Goal: Communication & Community: Answer question/provide support

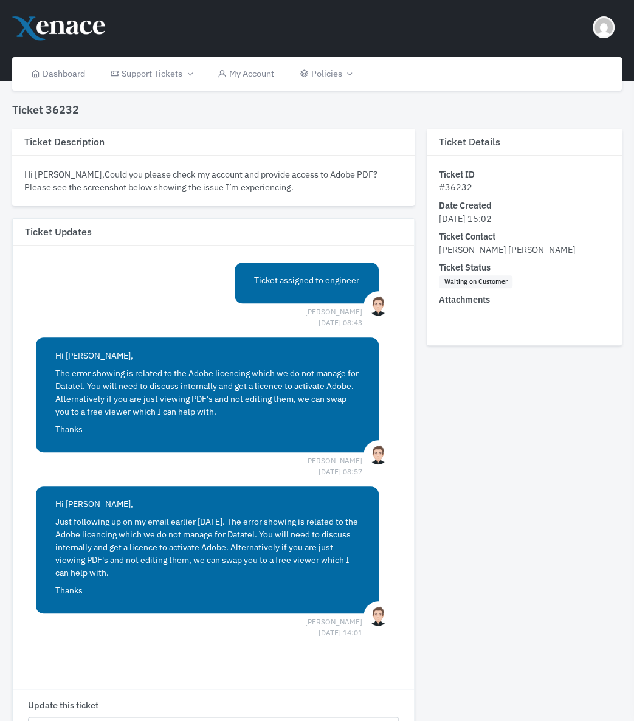
scroll to position [273, 0]
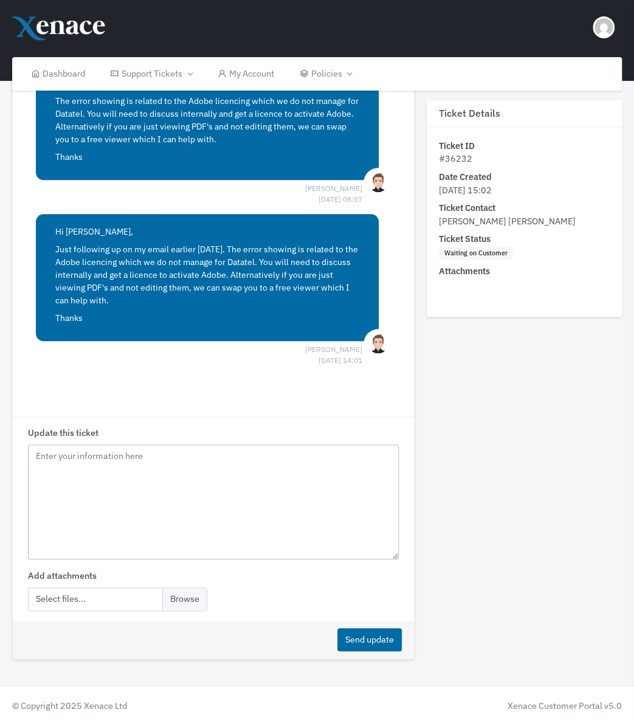
click at [82, 464] on textarea "Update this ticket" at bounding box center [213, 503] width 371 height 116
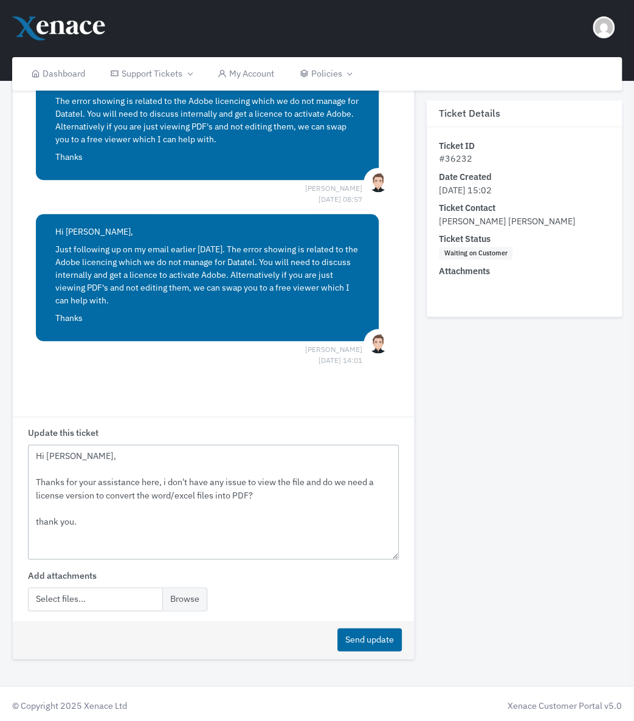
click at [164, 481] on textarea "Hi [PERSON_NAME], Thanks for your assistance here, i don't have any issue to vi…" at bounding box center [213, 503] width 371 height 116
click at [192, 515] on textarea "Hi [PERSON_NAME], Thanks for your assistance here, I don't have any issue to vi…" at bounding box center [213, 503] width 371 height 116
click at [324, 481] on textarea "Hi [PERSON_NAME], Thanks for your assistance here, I don't have any issue to vi…" at bounding box center [213, 503] width 371 height 116
click at [351, 499] on textarea "Hi [PERSON_NAME], Thanks for your assistance here, I don't have any issue to vi…" at bounding box center [213, 503] width 371 height 116
drag, startPoint x: 134, startPoint y: 516, endPoint x: 31, endPoint y: 460, distance: 116.8
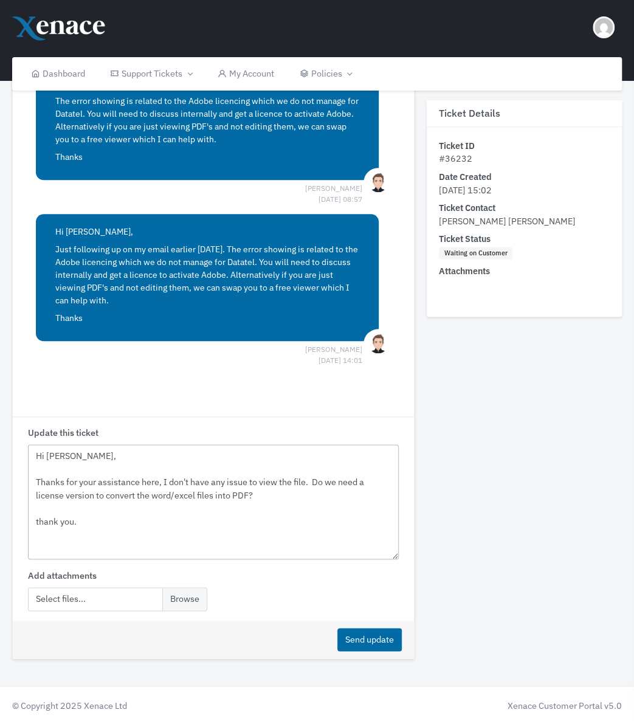
click at [31, 460] on textarea "Hi [PERSON_NAME], Thanks for your assistance here, I don't have any issue to vi…" at bounding box center [213, 503] width 371 height 116
click at [102, 520] on textarea "Hi [PERSON_NAME], Thanks for your assistance here, I don't have any issue to vi…" at bounding box center [213, 503] width 371 height 116
click at [97, 525] on textarea "Hi [PERSON_NAME], Thanks for your assistance here, I don't have any issue to vi…" at bounding box center [213, 503] width 371 height 116
drag, startPoint x: 96, startPoint y: 522, endPoint x: 26, endPoint y: 451, distance: 99.8
click at [26, 451] on div "Update this ticket Hi [PERSON_NAME], Thanks for your assistance here, I don't h…" at bounding box center [213, 519] width 401 height 204
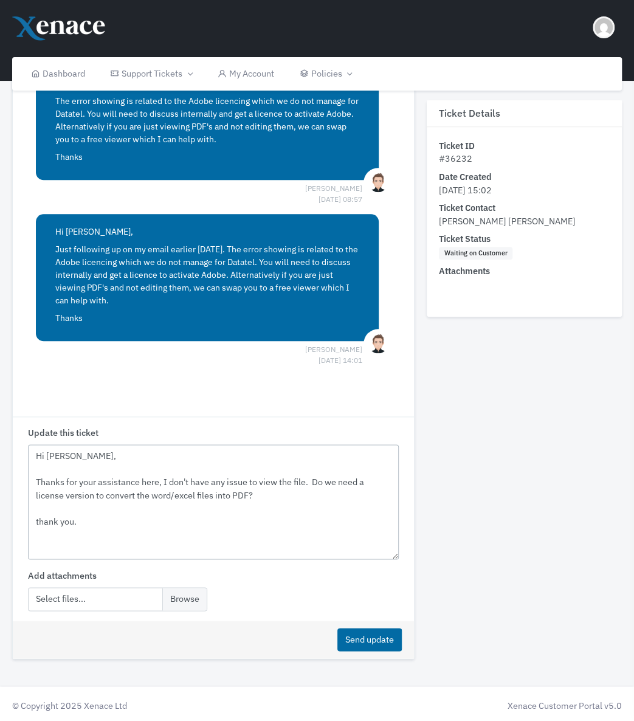
paste textarea "Thanks for your assistance. I’m able to view the file without any issues. Do we…"
type textarea "Hi [PERSON_NAME], Thanks for your assistance. I’m able to view the file without…"
click at [361, 641] on button "Send update" at bounding box center [370, 640] width 64 height 24
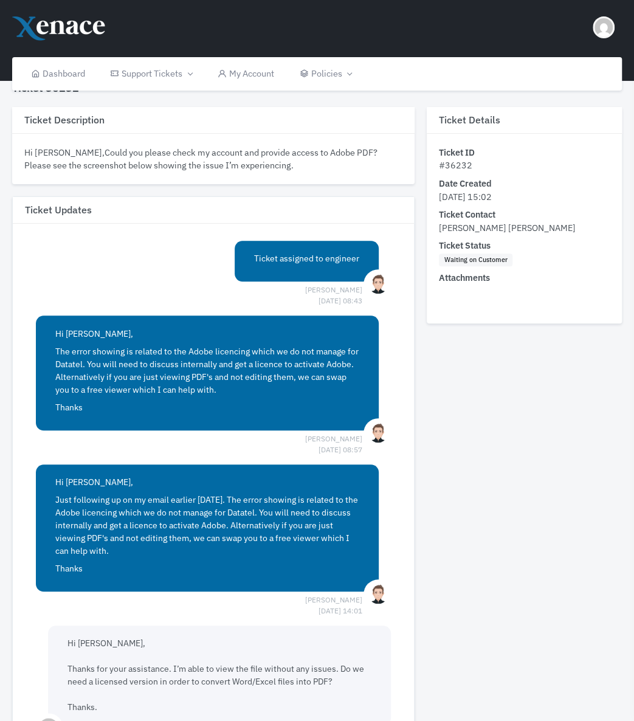
scroll to position [0, 0]
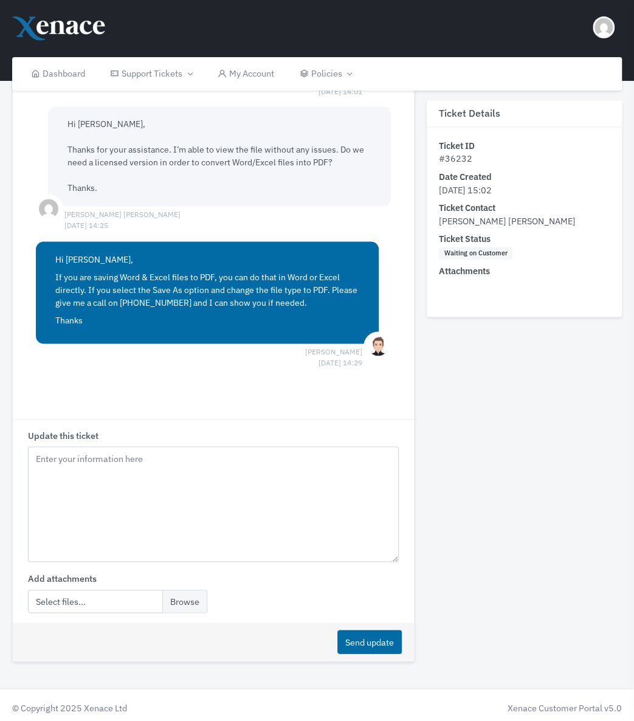
scroll to position [544, 0]
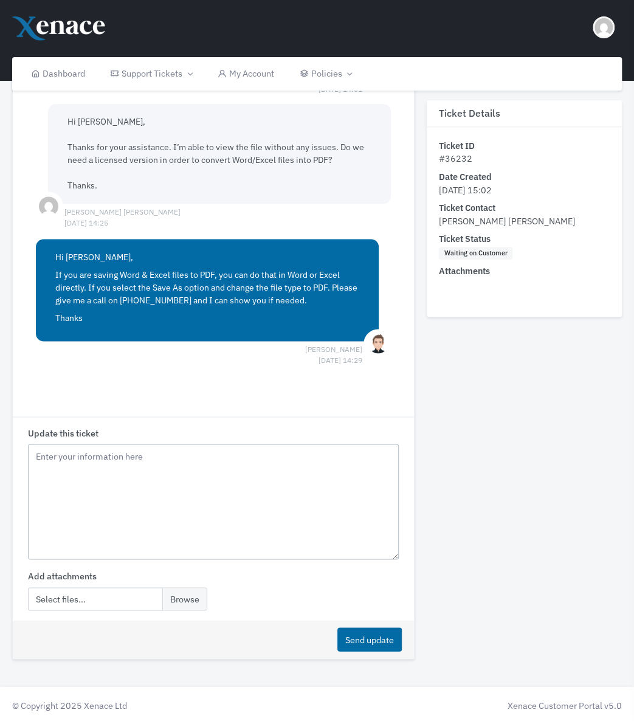
click at [82, 490] on textarea "Update this ticket" at bounding box center [213, 502] width 371 height 116
click at [178, 481] on textarea "hi Luke, I was tried all the options, and" at bounding box center [213, 502] width 371 height 116
click at [237, 633] on div "Send update" at bounding box center [213, 639] width 401 height 38
click at [193, 489] on textarea "hi Luke, I was tried all the options, and" at bounding box center [213, 502] width 371 height 116
drag, startPoint x: 330, startPoint y: 492, endPoint x: 4, endPoint y: 452, distance: 328.5
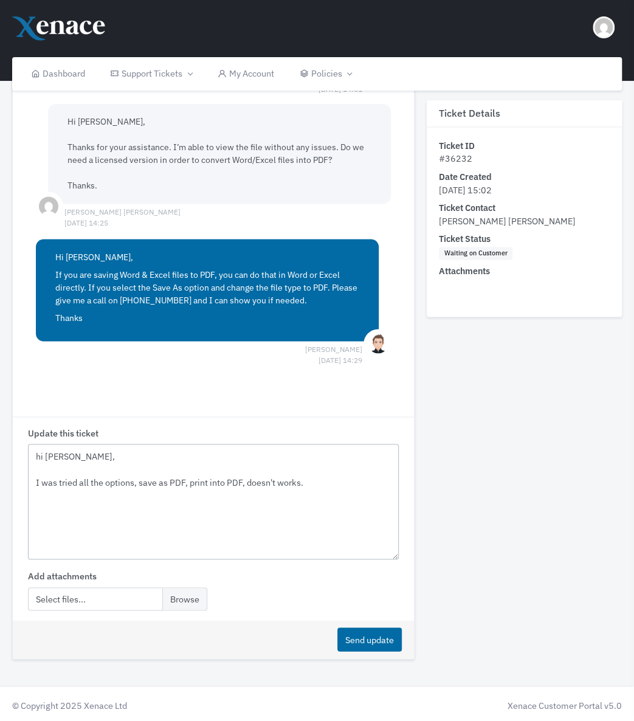
click at [4, 452] on div "Ticket 36232 Ticket Description Hi Steve,Could you please check my account and …" at bounding box center [317, 111] width 634 height 1224
drag, startPoint x: 173, startPoint y: 481, endPoint x: 248, endPoint y: 487, distance: 75.7
click at [173, 481] on textarea "hi Luke, I was tried all the options, save as PDF, print into PDF, doesn't work…" at bounding box center [213, 502] width 371 height 116
drag, startPoint x: 321, startPoint y: 482, endPoint x: 13, endPoint y: 457, distance: 308.7
click at [15, 457] on div "Update this ticket hi Luke, I was tried all the options, save as PDF, print int…" at bounding box center [213, 519] width 401 height 204
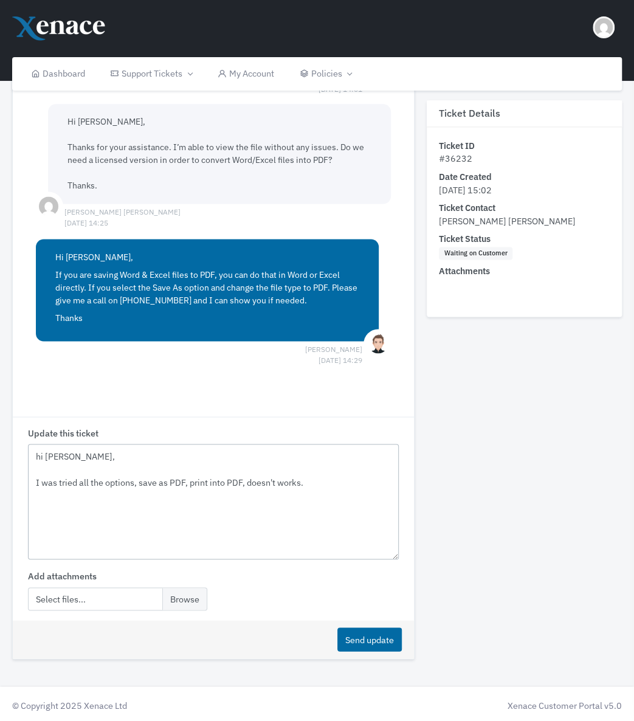
paste textarea "I’ve tried all the available options (Save as PDF and Print to PDF), but unfort…"
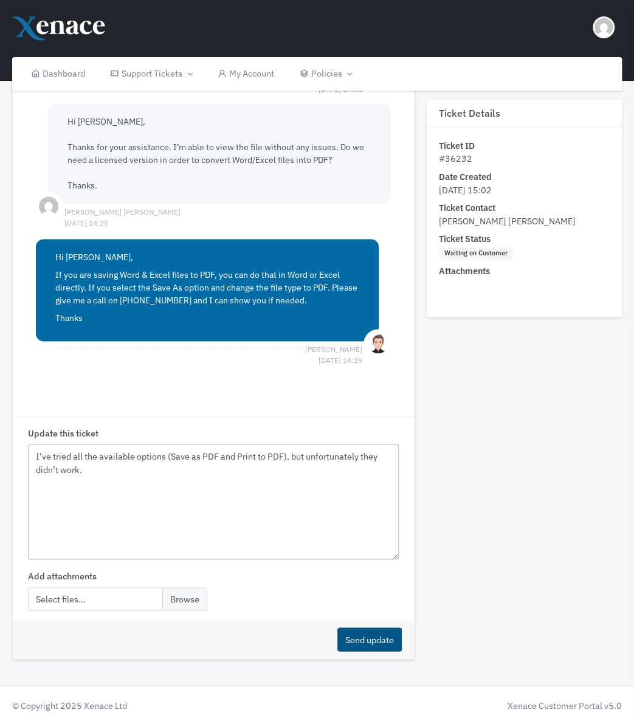
type textarea "I’ve tried all the available options (Save as PDF and Print to PDF), but unfort…"
click at [383, 635] on button "Send update" at bounding box center [370, 640] width 64 height 24
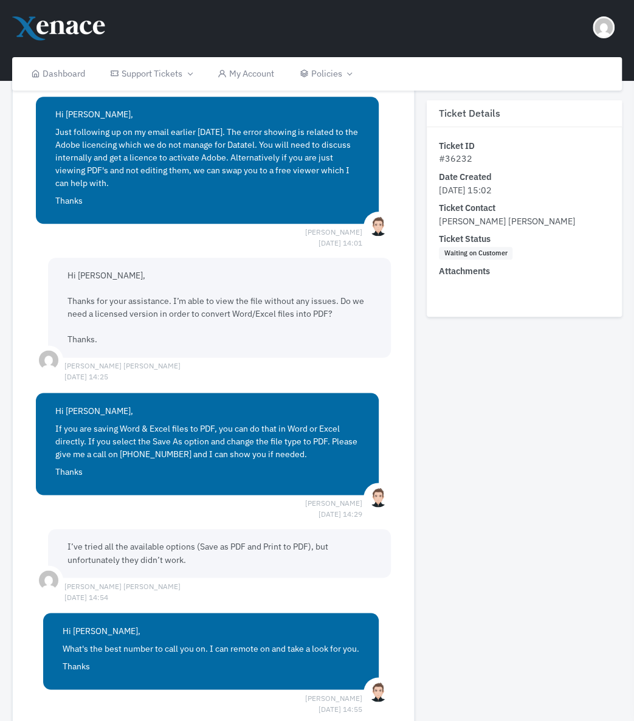
scroll to position [547, 0]
